Goal: Transaction & Acquisition: Book appointment/travel/reservation

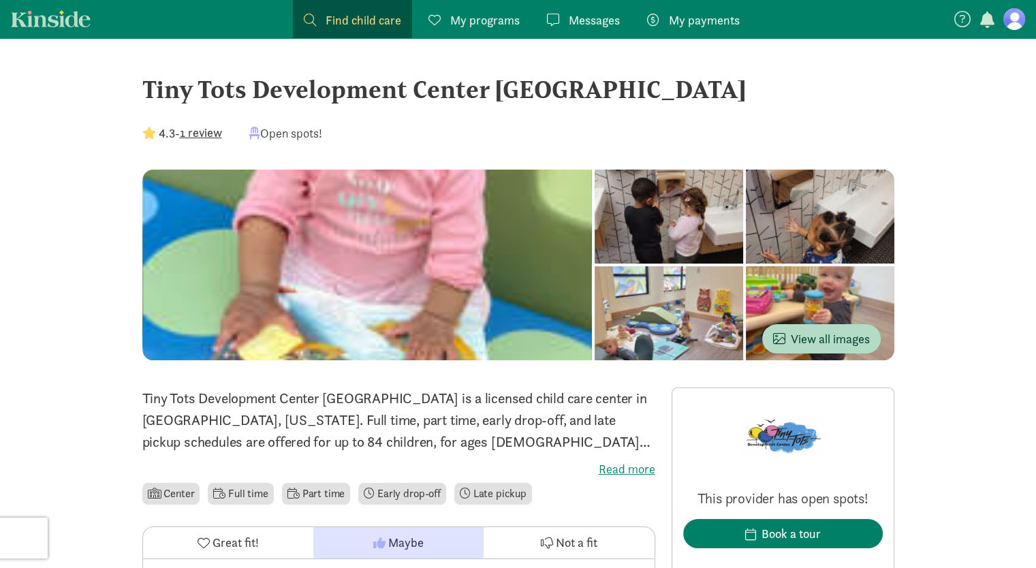
click at [667, 217] on div at bounding box center [669, 217] width 149 height 94
click at [801, 350] on button "View all images" at bounding box center [822, 338] width 119 height 29
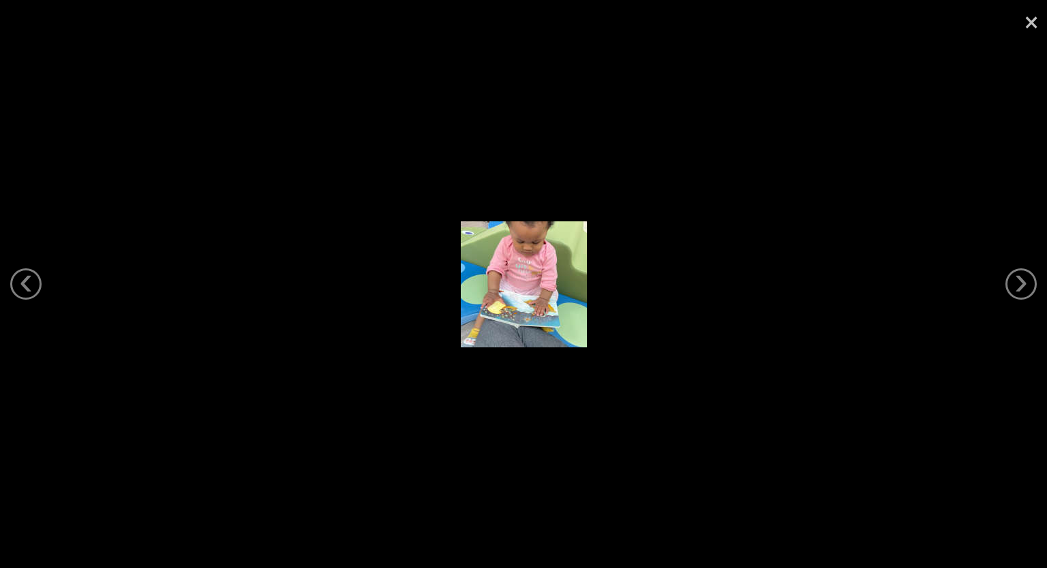
click at [1031, 24] on link "×" at bounding box center [1030, 20] width 31 height 41
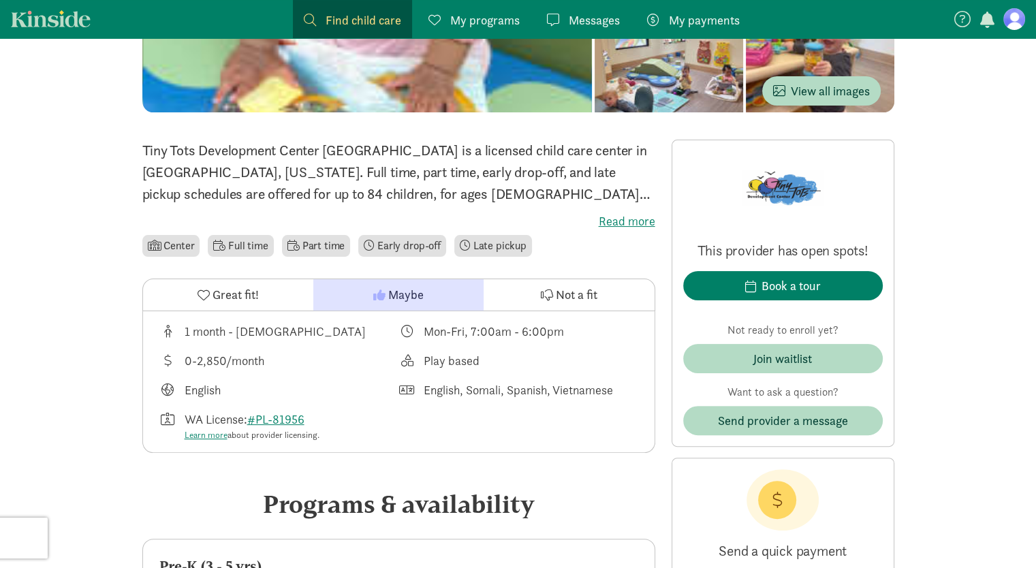
scroll to position [248, 0]
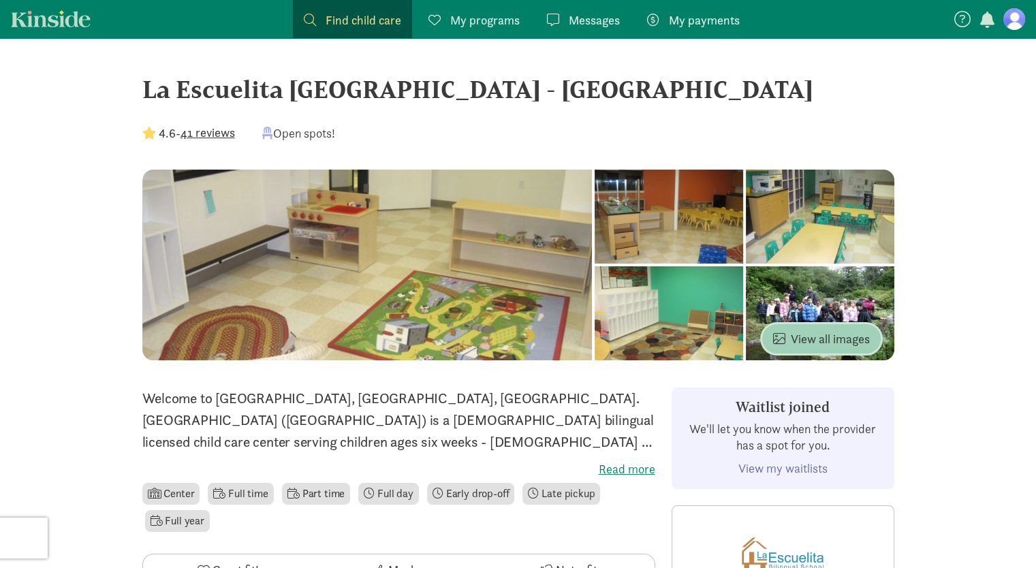
click at [826, 330] on span "View all images" at bounding box center [821, 339] width 97 height 18
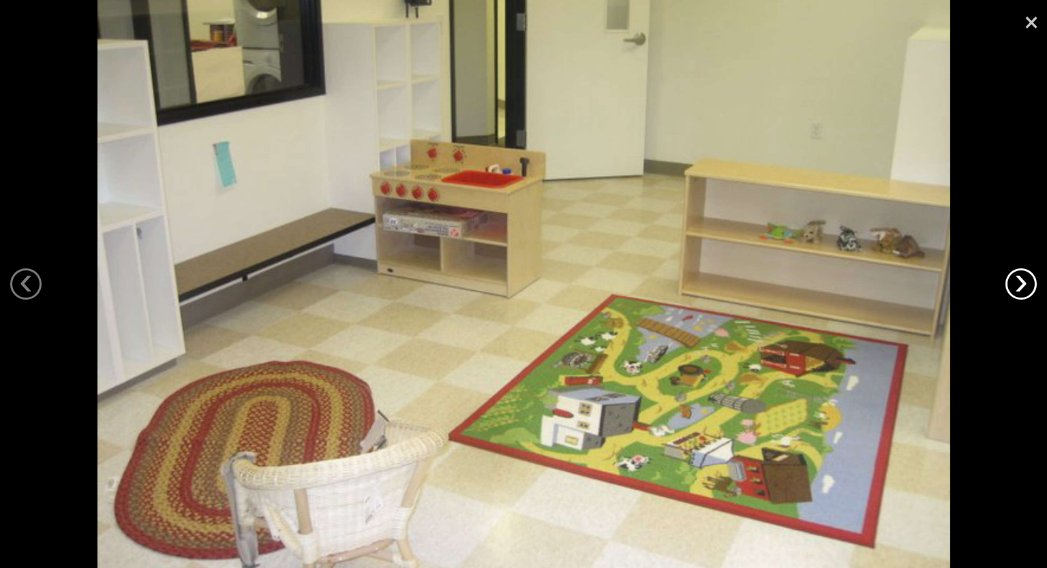
click at [1017, 286] on link "›" at bounding box center [1020, 283] width 31 height 31
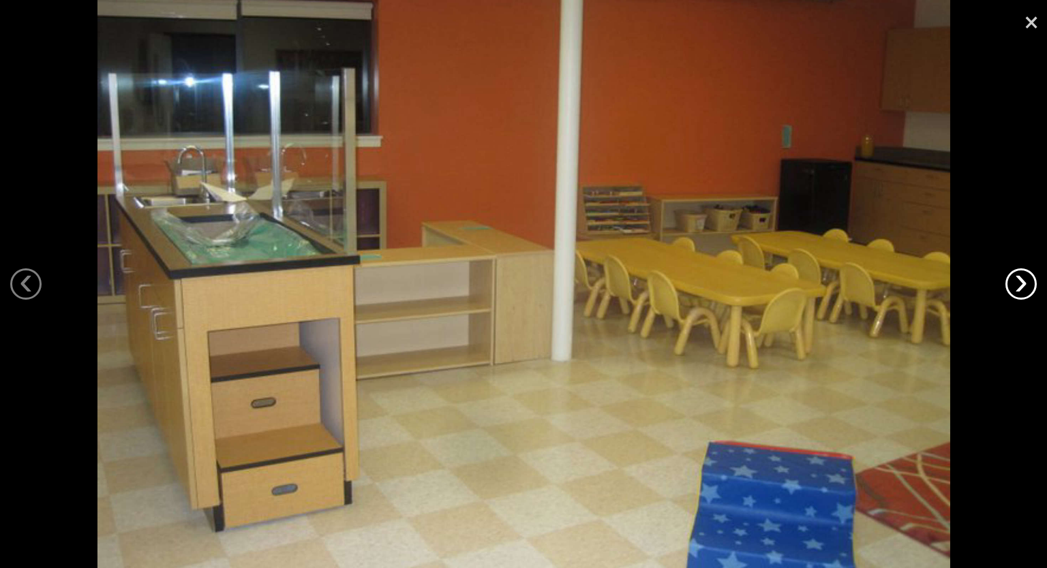
click at [1017, 286] on link "›" at bounding box center [1020, 283] width 31 height 31
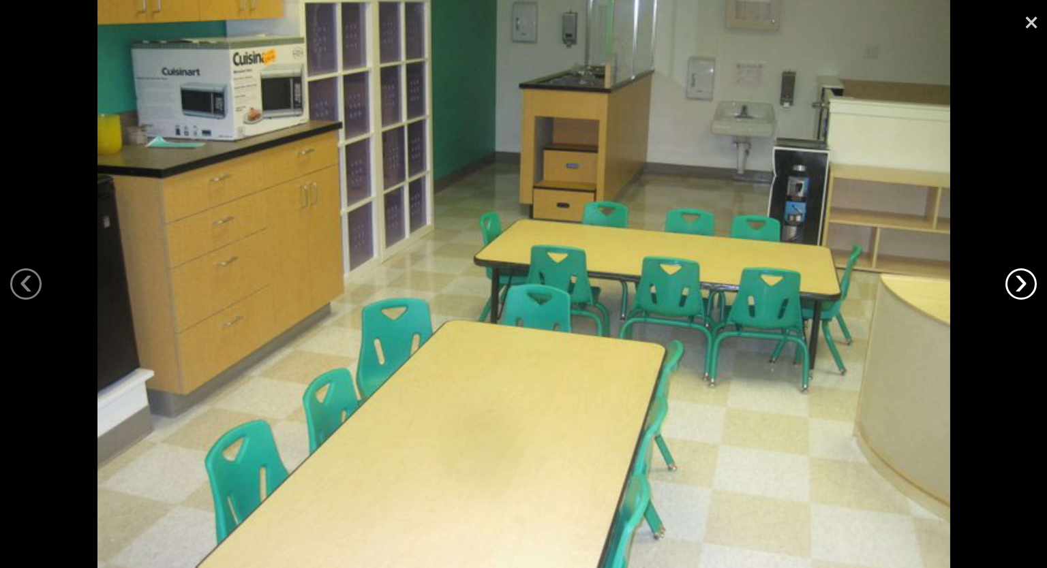
click at [1017, 286] on link "›" at bounding box center [1020, 283] width 31 height 31
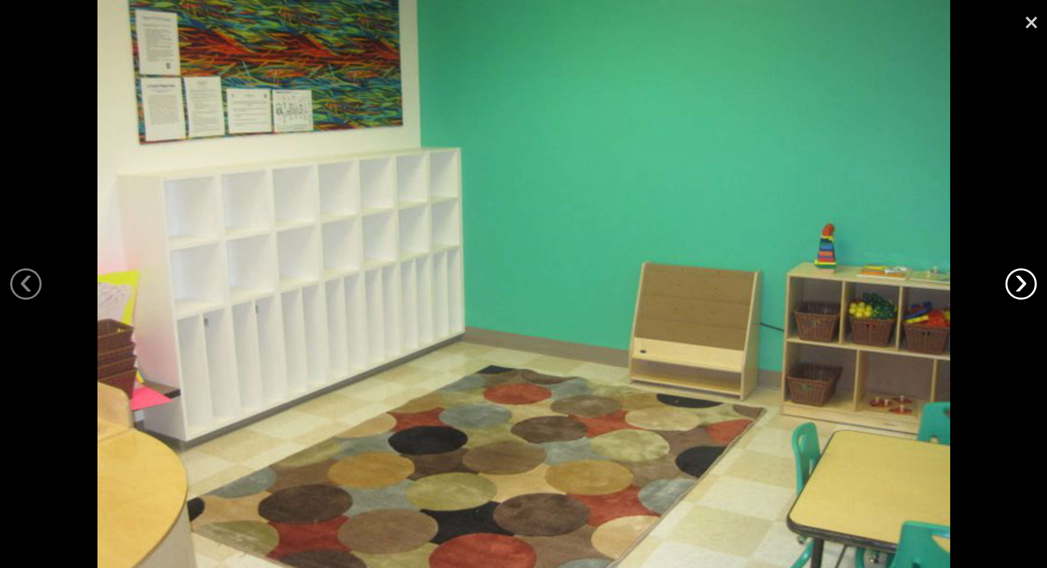
click at [1017, 286] on link "›" at bounding box center [1020, 283] width 31 height 31
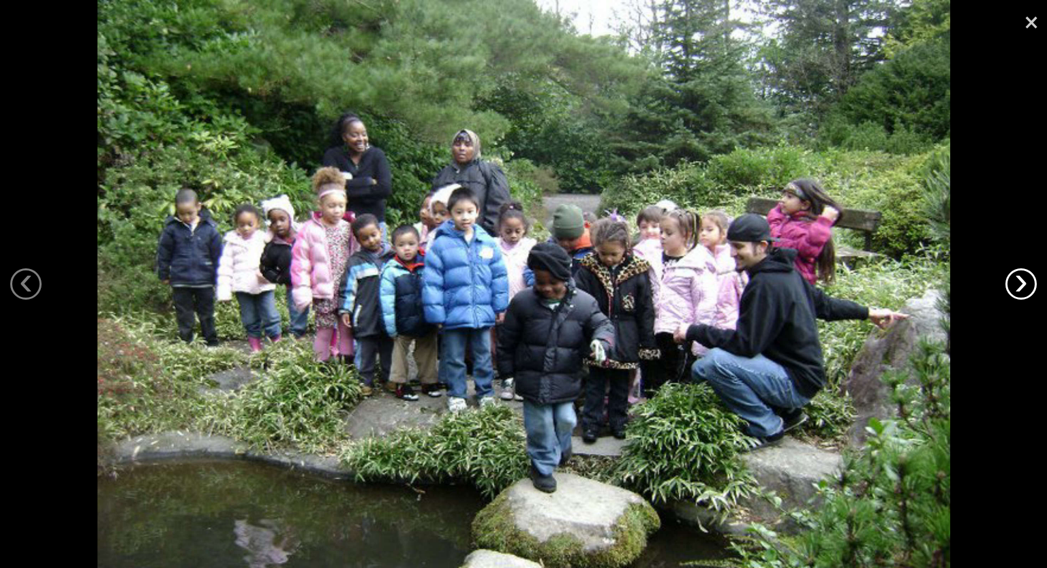
click at [1017, 286] on link "›" at bounding box center [1020, 283] width 31 height 31
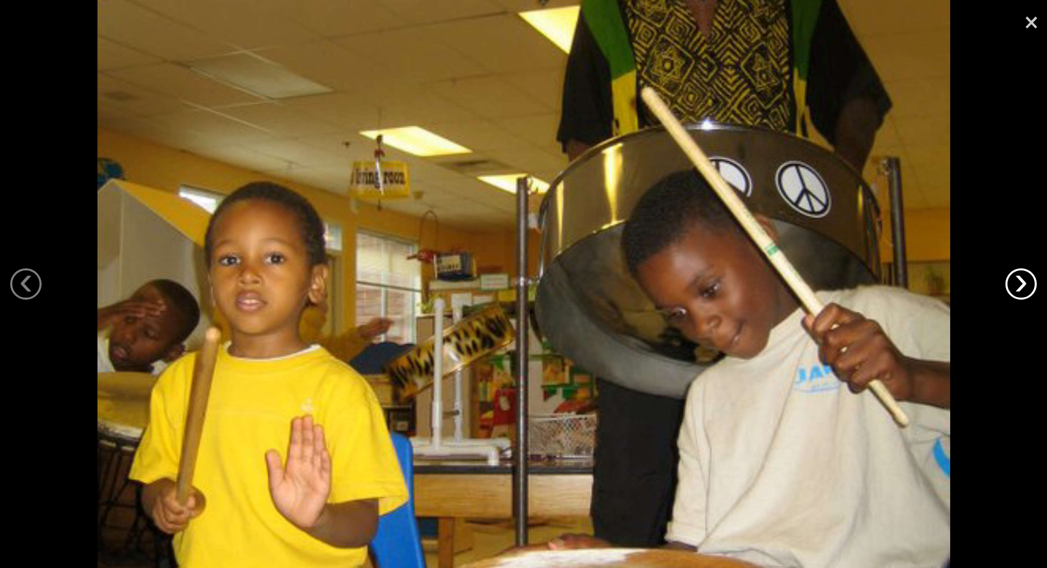
click at [1017, 286] on link "›" at bounding box center [1020, 283] width 31 height 31
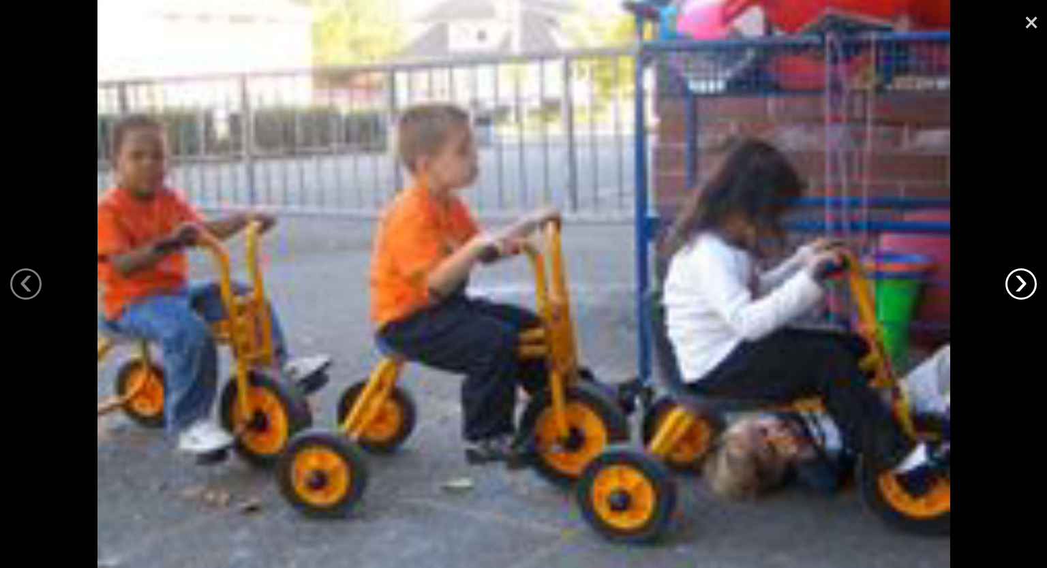
click at [1017, 286] on link "›" at bounding box center [1020, 283] width 31 height 31
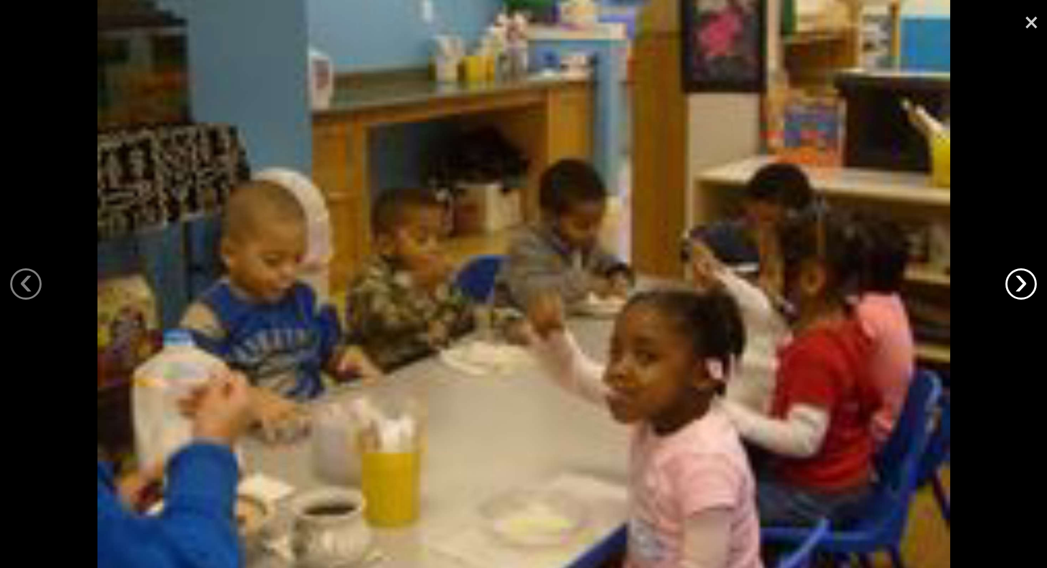
click at [1017, 286] on link "›" at bounding box center [1020, 283] width 31 height 31
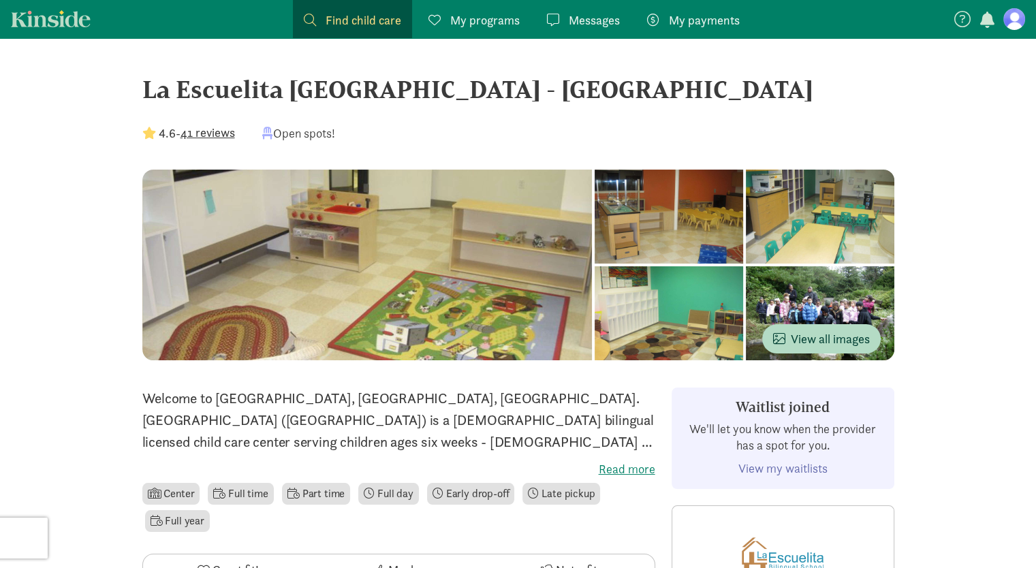
click at [213, 83] on div "La Escuelita [GEOGRAPHIC_DATA] - [GEOGRAPHIC_DATA]" at bounding box center [518, 89] width 752 height 37
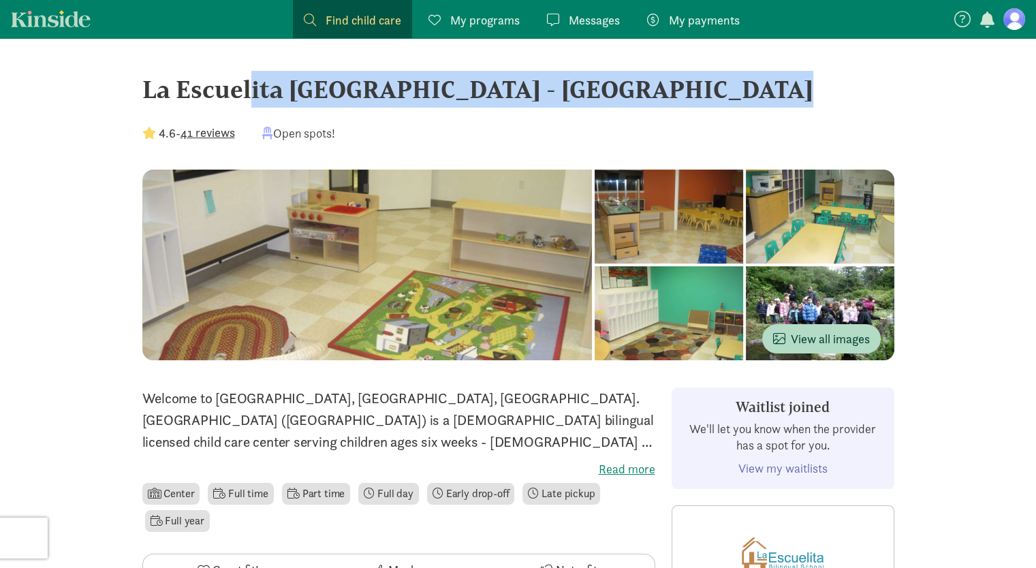
click at [213, 83] on div "La Escuelita [GEOGRAPHIC_DATA] - [GEOGRAPHIC_DATA]" at bounding box center [518, 89] width 752 height 37
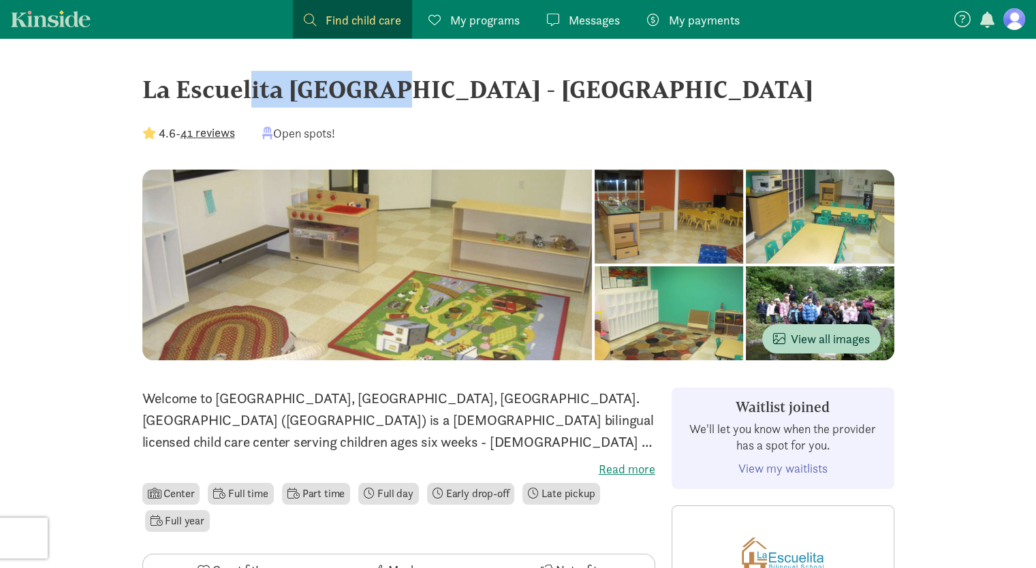
drag, startPoint x: 280, startPoint y: 81, endPoint x: 90, endPoint y: 80, distance: 190.1
copy div "La Escuelita"
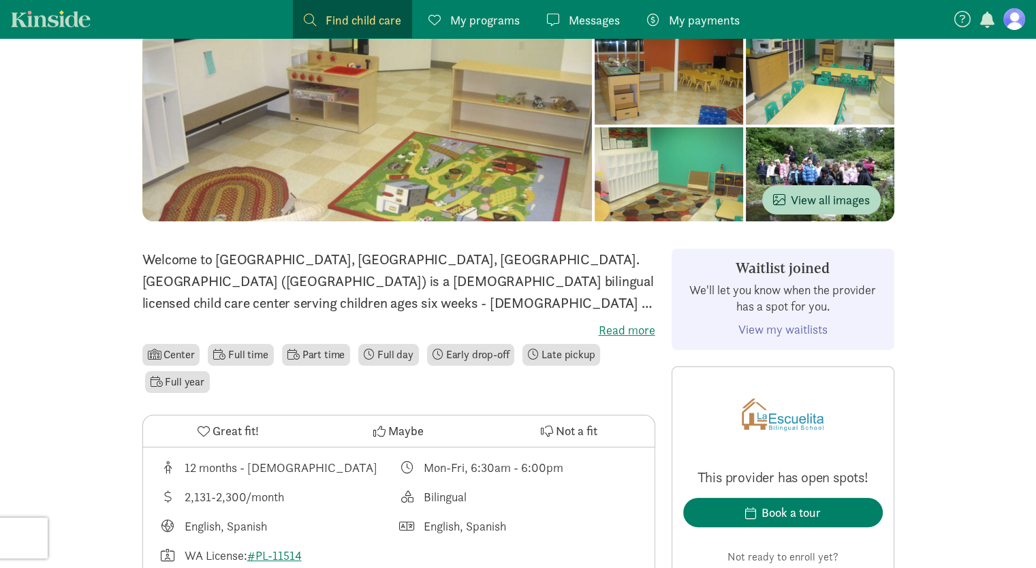
scroll to position [139, 0]
click at [649, 340] on div "Welcome to [GEOGRAPHIC_DATA], [GEOGRAPHIC_DATA], [GEOGRAPHIC_DATA]. [GEOGRAPHIC…" at bounding box center [398, 322] width 513 height 147
click at [639, 333] on label "Read more" at bounding box center [398, 330] width 513 height 16
click at [0, 0] on input "Read more" at bounding box center [0, 0] width 0 height 0
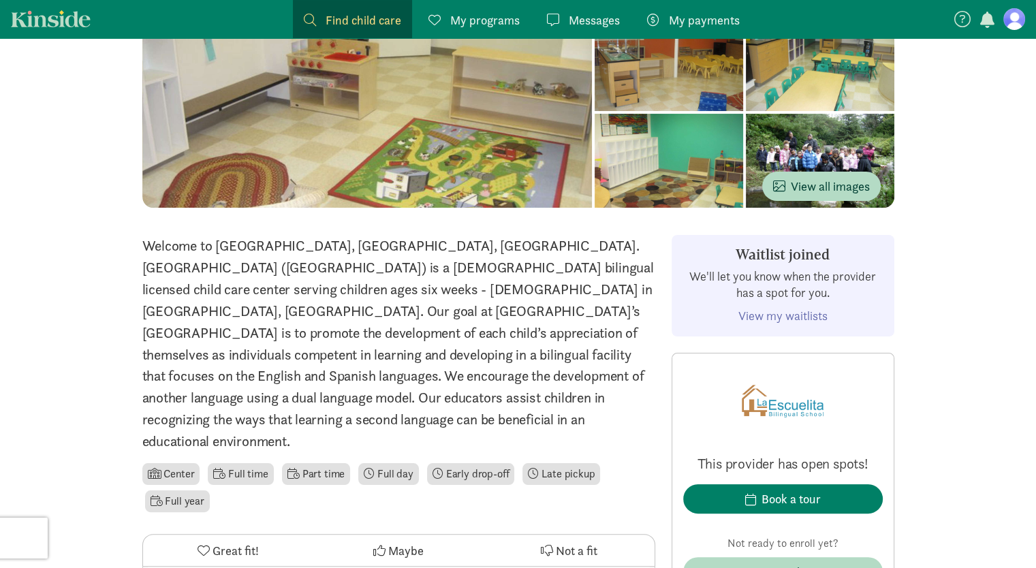
scroll to position [155, 0]
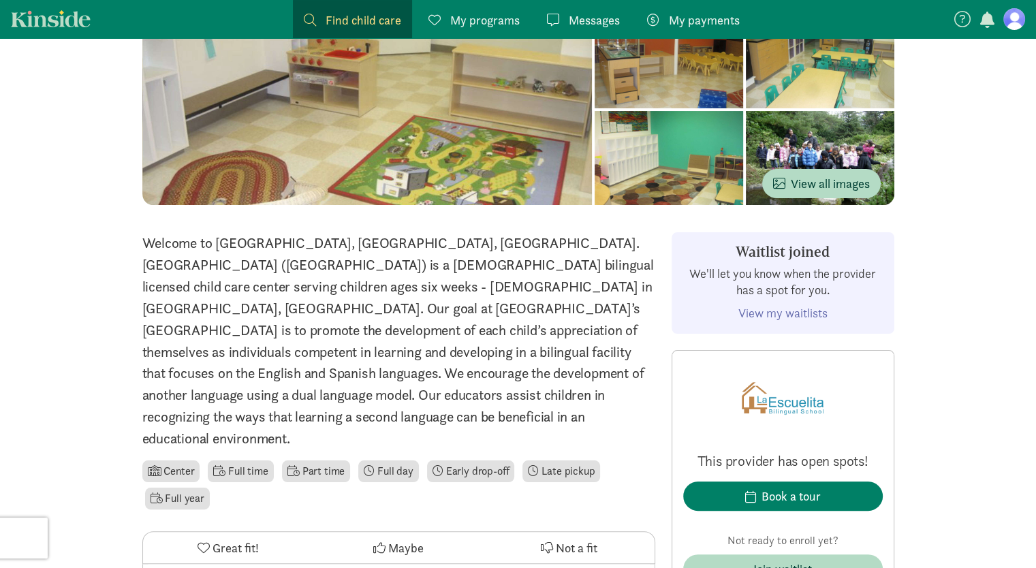
click at [690, 21] on span "My payments" at bounding box center [704, 20] width 71 height 18
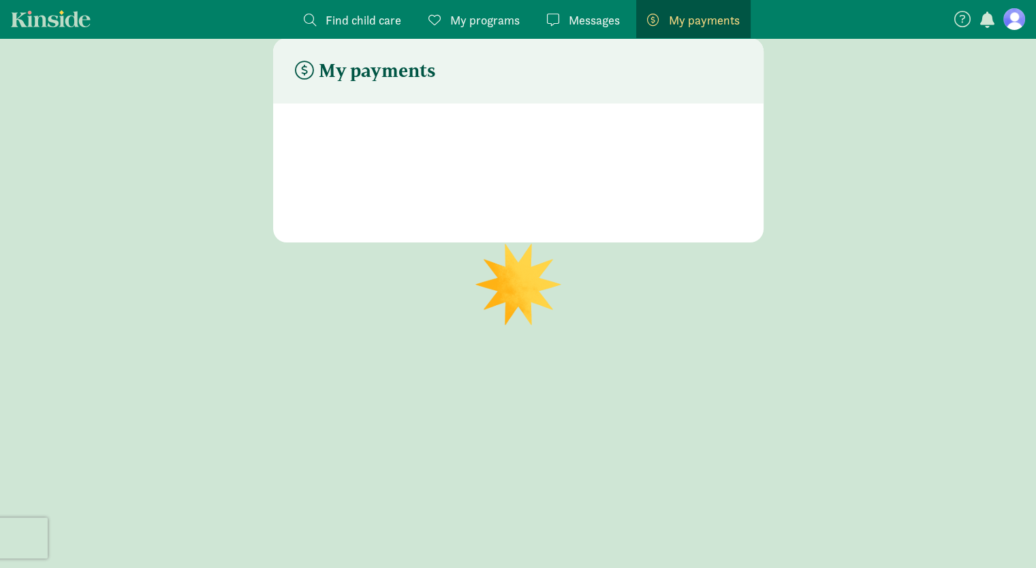
scroll to position [27, 0]
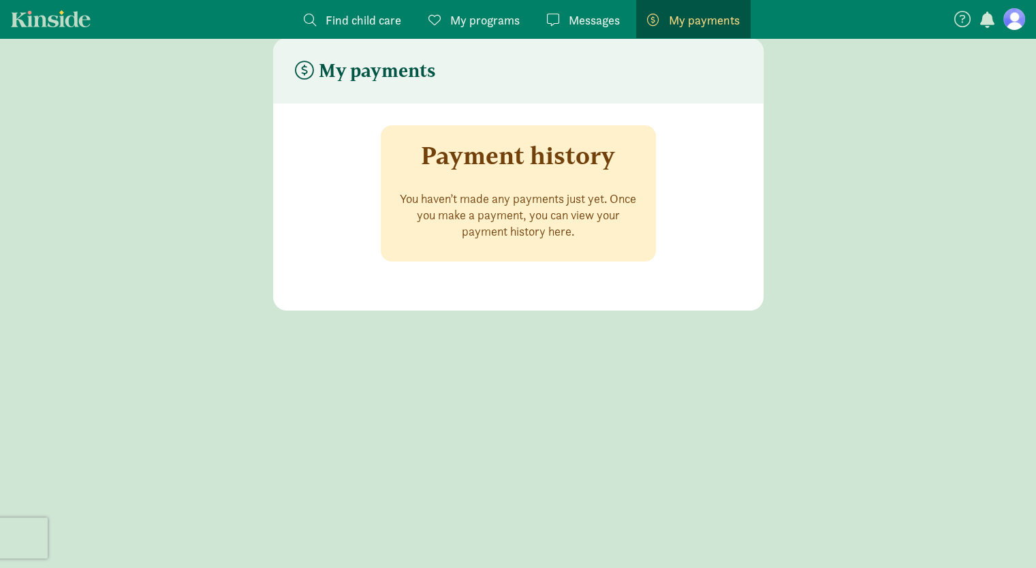
click at [458, 22] on span "My programs" at bounding box center [485, 20] width 70 height 18
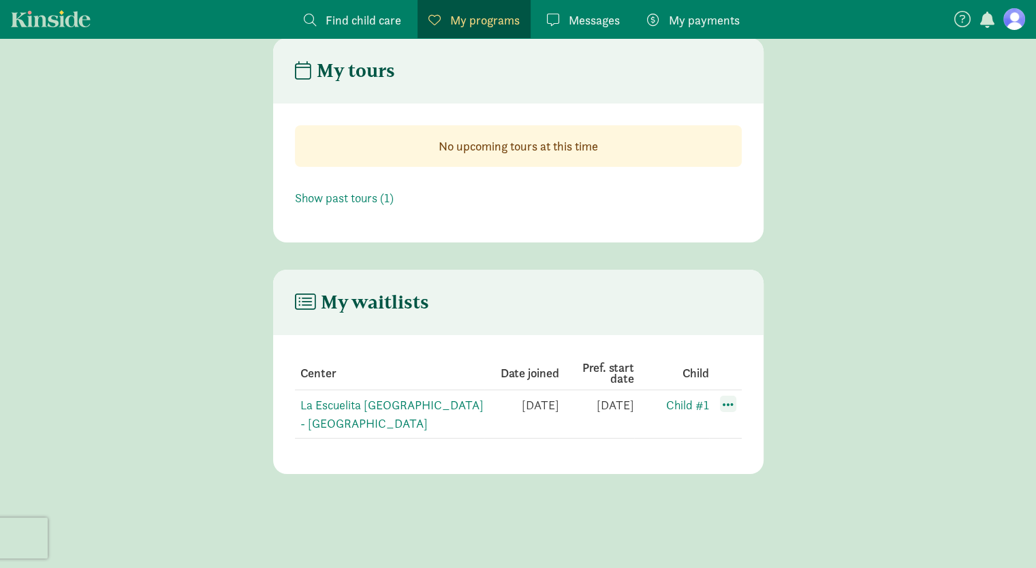
click at [730, 404] on span at bounding box center [728, 404] width 16 height 16
click at [744, 440] on div "Edit preferences" at bounding box center [776, 434] width 123 height 29
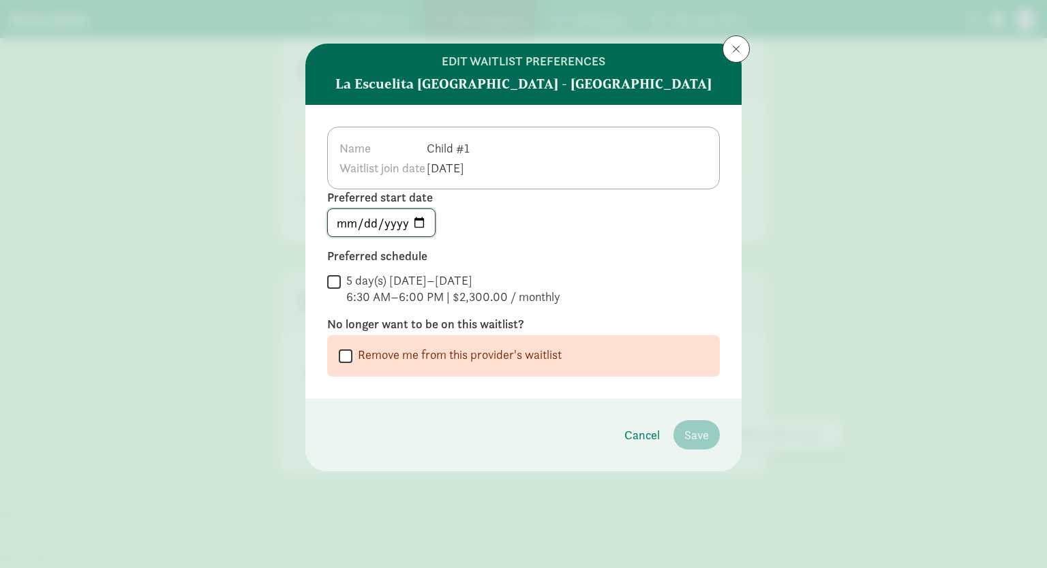
click at [422, 227] on input "[DATE]" at bounding box center [381, 222] width 107 height 27
type input "[DATE]"
click at [613, 450] on footer "Cancel Remove me from the waitlist Save" at bounding box center [523, 435] width 436 height 73
click at [460, 298] on div "6:30 AM–6:00 PM | $2,300.00 / monthly" at bounding box center [453, 297] width 214 height 16
click at [341, 291] on input "5 day(s) [DATE]–[DATE] 6:30 AM–6:00 PM | $2,300.00 / monthly" at bounding box center [334, 282] width 14 height 18
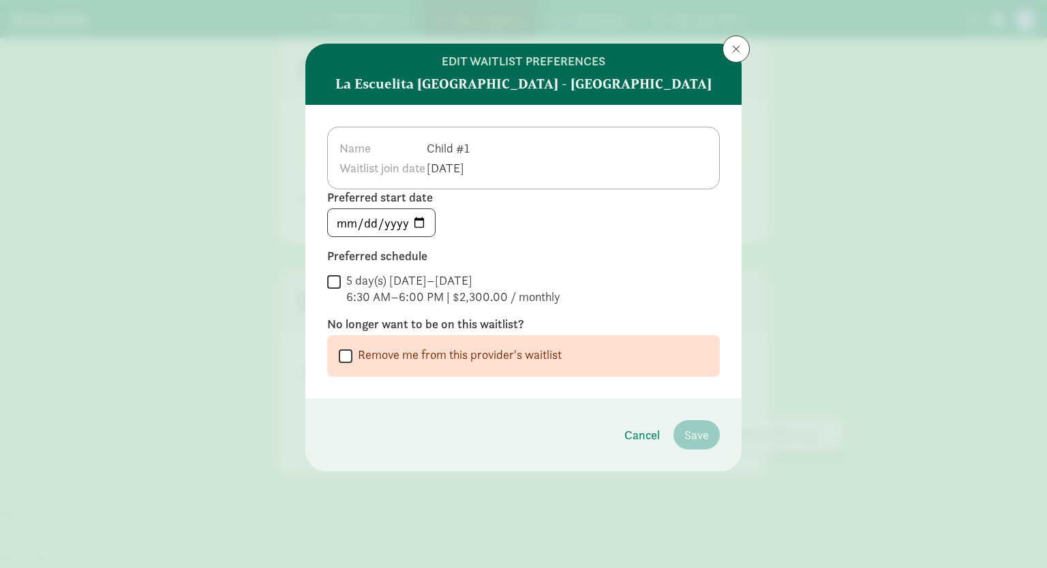
checkbox input "true"
click at [695, 438] on span "Save" at bounding box center [696, 435] width 25 height 18
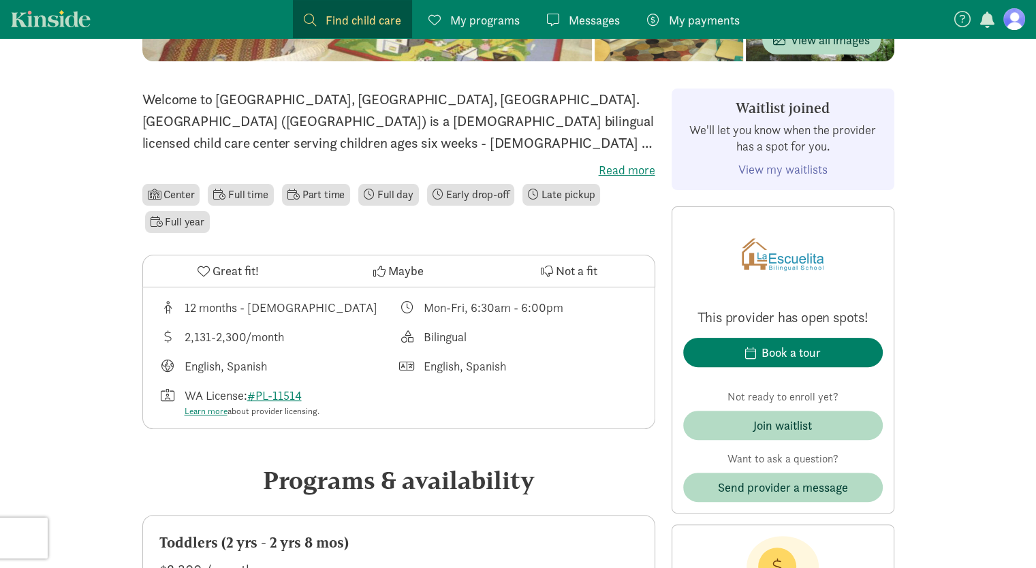
scroll to position [303, 0]
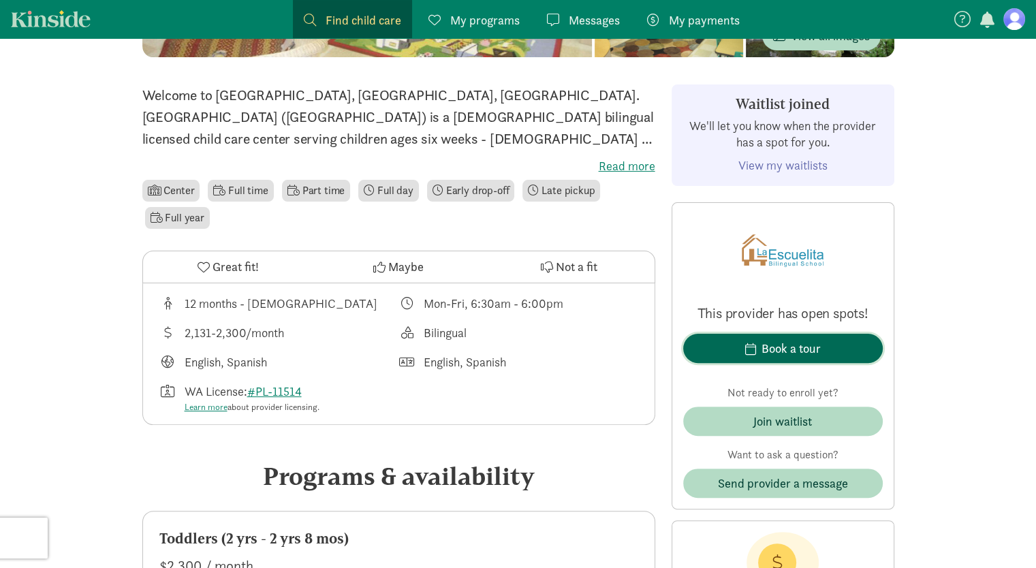
click at [728, 352] on span "Book a tour" at bounding box center [783, 348] width 178 height 18
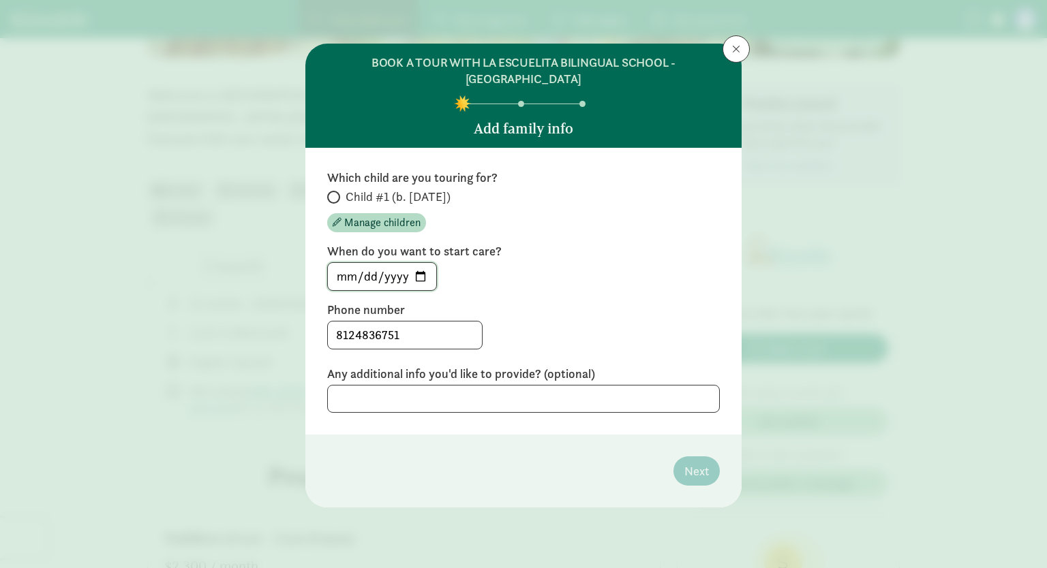
click at [418, 277] on input "[DATE]" at bounding box center [382, 276] width 108 height 27
type input "[DATE]"
click at [563, 333] on div "8124836751" at bounding box center [523, 335] width 393 height 29
click at [444, 197] on span "Child #1 (b. [DATE])" at bounding box center [397, 197] width 105 height 16
click at [336, 197] on input "Child #1 (b. [DATE])" at bounding box center [331, 197] width 9 height 9
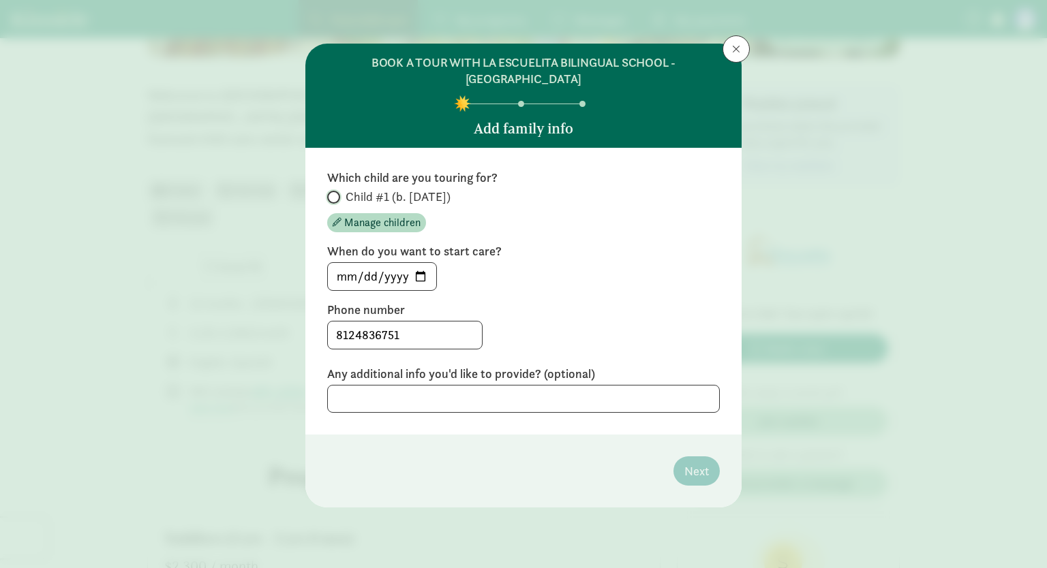
radio input "true"
drag, startPoint x: 675, startPoint y: 489, endPoint x: 684, endPoint y: 480, distance: 12.1
click at [684, 480] on footer "Next" at bounding box center [523, 471] width 436 height 73
click at [684, 480] on button "Next" at bounding box center [696, 471] width 46 height 29
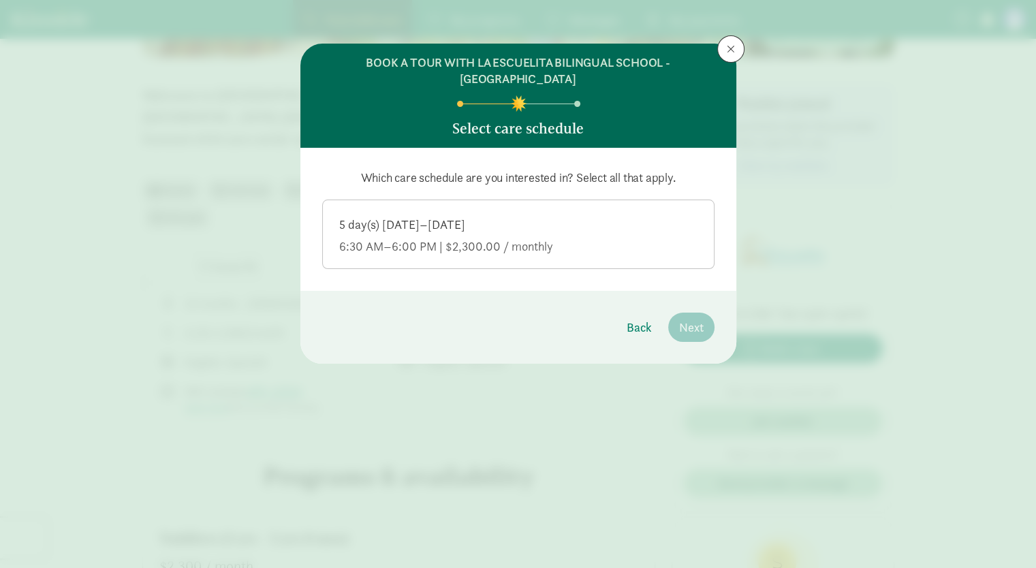
click at [562, 235] on div "5 day(s) [DATE]–[DATE] 6:30 AM–6:00 PM | $2,300.00 / monthly" at bounding box center [518, 236] width 358 height 38
click at [0, 0] on input "5 day(s) [DATE]–[DATE] 6:30 AM–6:00 PM | $2,300.00 / monthly" at bounding box center [0, 0] width 0 height 0
click at [696, 322] on span "Next" at bounding box center [691, 327] width 25 height 18
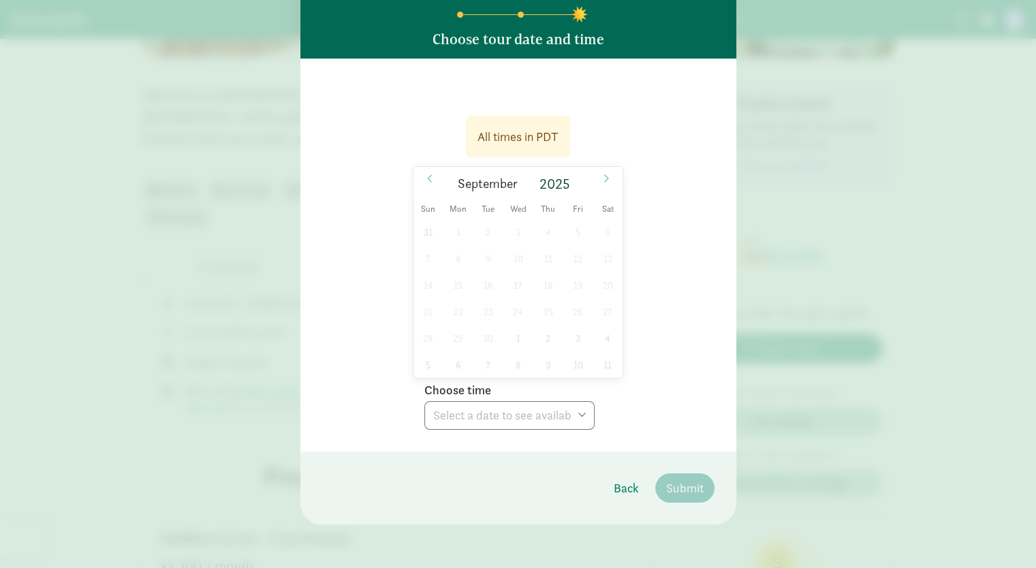
scroll to position [89, 0]
click at [602, 177] on icon at bounding box center [606, 179] width 8 height 10
click at [420, 183] on span at bounding box center [430, 179] width 22 height 23
click at [607, 181] on span at bounding box center [607, 179] width 22 height 23
click at [542, 292] on span "16" at bounding box center [548, 286] width 27 height 27
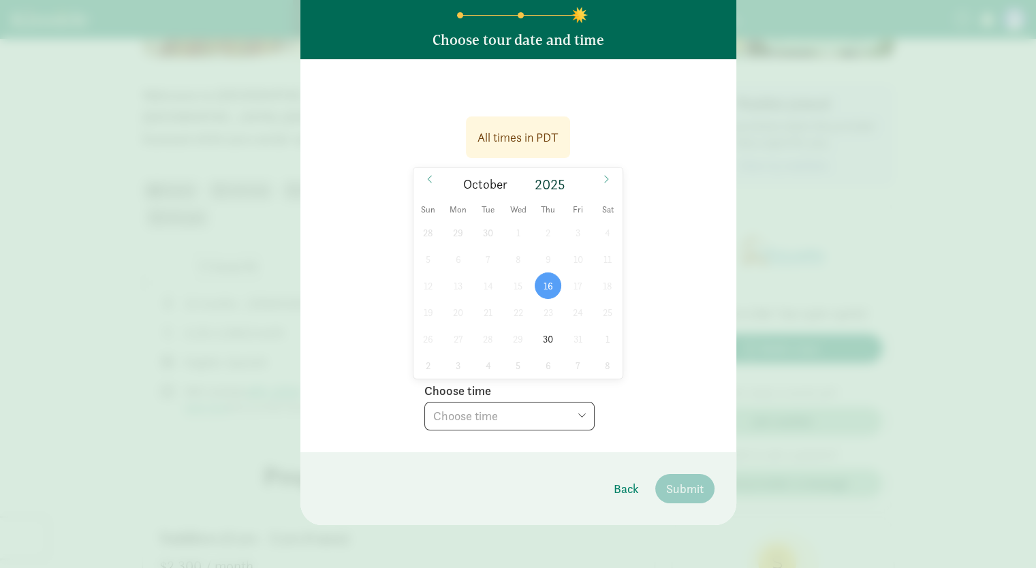
click at [545, 413] on select "Choose time 03:00 PM (virtual tour)" at bounding box center [510, 416] width 170 height 29
select select "[DATE]T15:00:00.000-07:00"
click at [425, 402] on select "Choose time 03:00 PM (virtual tour)" at bounding box center [510, 416] width 170 height 29
click at [668, 484] on span "Submit" at bounding box center [684, 489] width 37 height 18
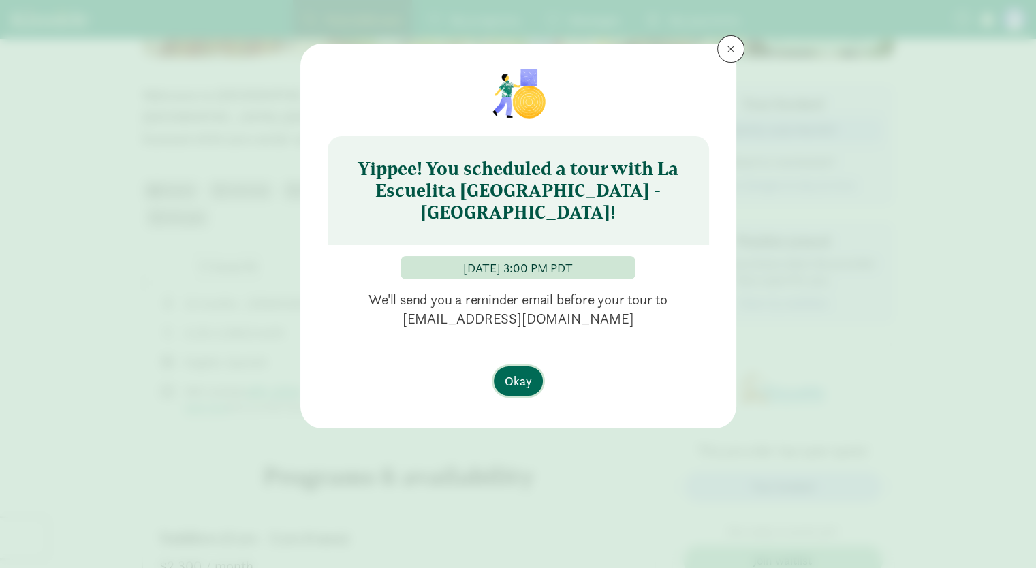
click at [517, 378] on span "Okay" at bounding box center [518, 381] width 27 height 18
